Goal: Find contact information: Find contact information

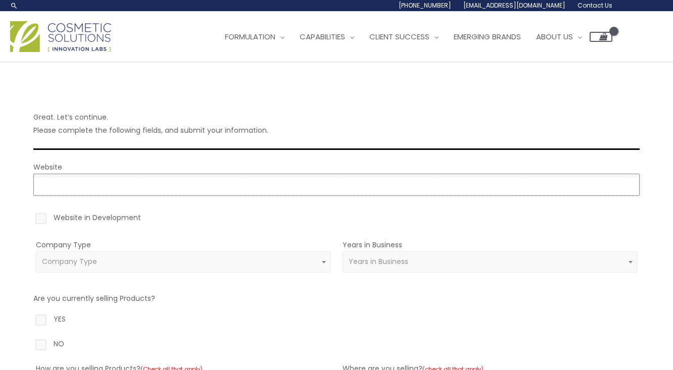
click at [136, 186] on input "Website" at bounding box center [336, 185] width 606 height 22
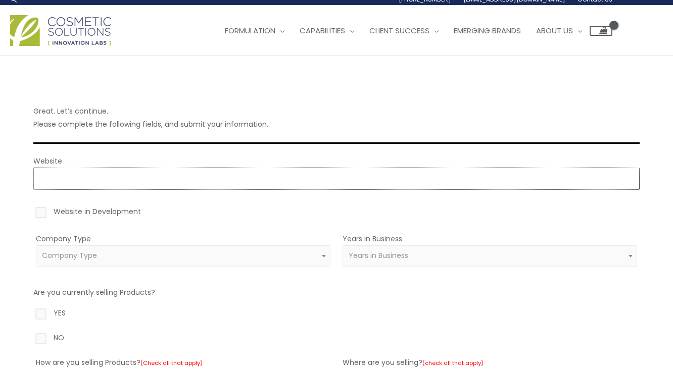
scroll to position [1, 0]
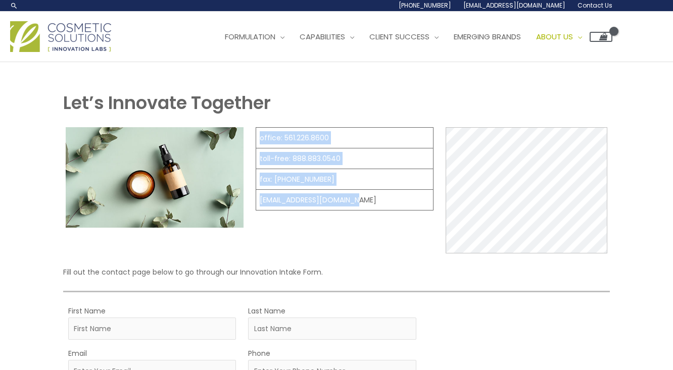
drag, startPoint x: 355, startPoint y: 199, endPoint x: 255, endPoint y: 198, distance: 99.6
click at [256, 198] on table "office: 561.226.8600 toll-free: 888.883.0540 fax: 561.226.8700 info@naturalskin…" at bounding box center [345, 168] width 178 height 83
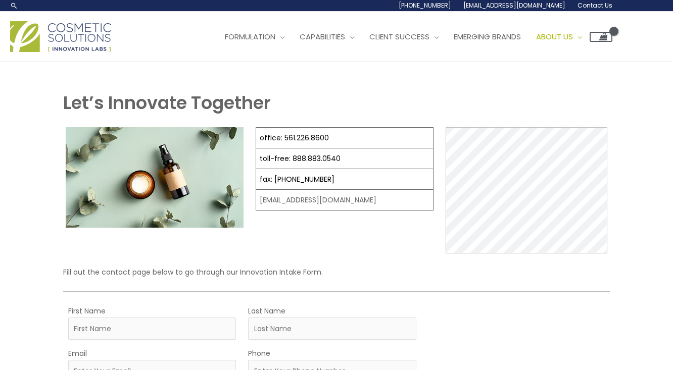
click at [277, 203] on td "[EMAIL_ADDRESS][DOMAIN_NAME]" at bounding box center [344, 200] width 177 height 21
drag, startPoint x: 256, startPoint y: 200, endPoint x: 360, endPoint y: 202, distance: 104.1
click at [360, 202] on td "[EMAIL_ADDRESS][DOMAIN_NAME]" at bounding box center [344, 200] width 177 height 21
copy td "[EMAIL_ADDRESS][DOMAIN_NAME]"
click at [356, 92] on h1 "Let’s Innovate Together" at bounding box center [336, 102] width 547 height 25
